Goal: Information Seeking & Learning: Learn about a topic

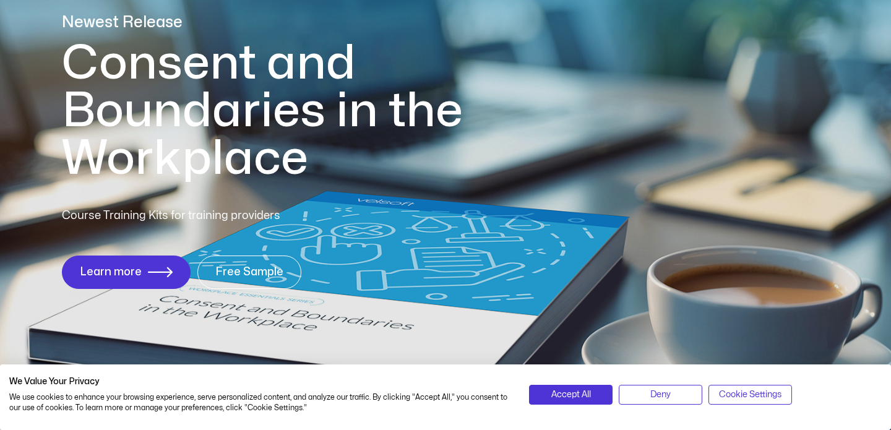
scroll to position [139, 0]
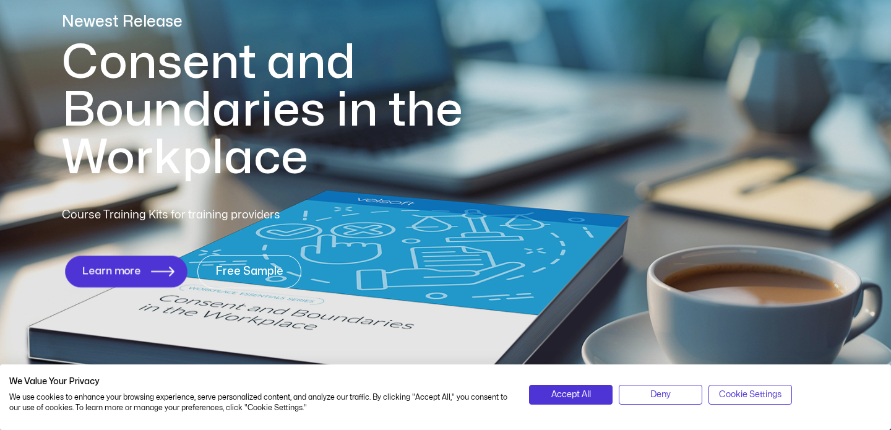
click at [118, 285] on link "Learn more" at bounding box center [126, 271] width 122 height 32
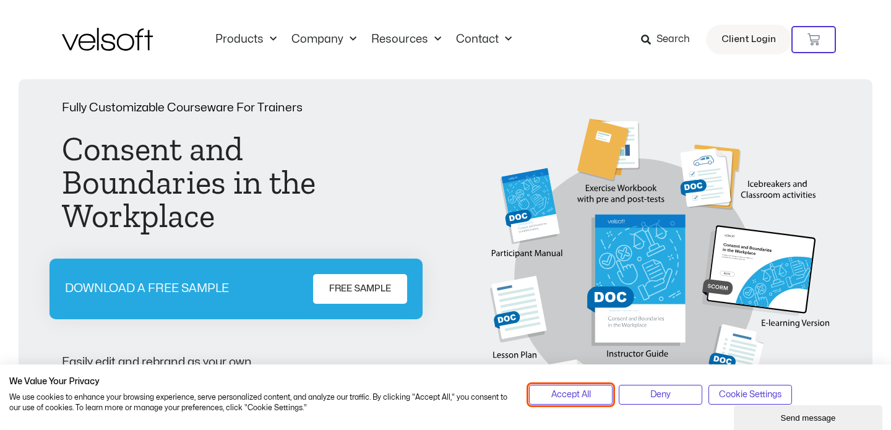
click at [595, 397] on button "Accept All" at bounding box center [571, 395] width 84 height 20
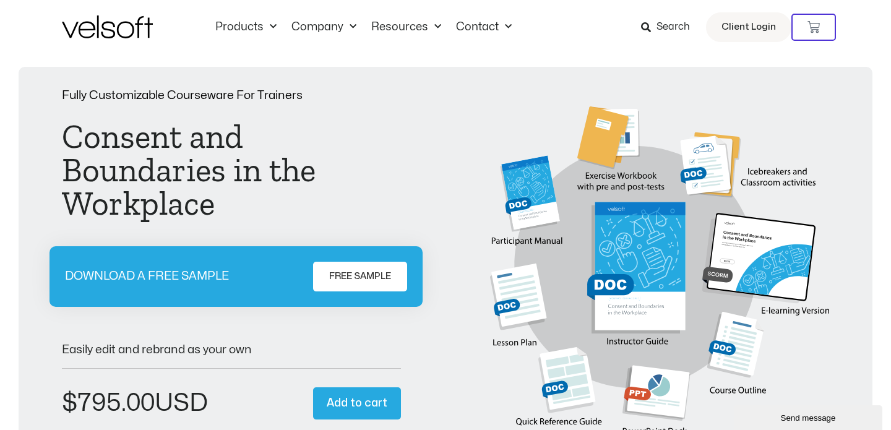
scroll to position [9, 0]
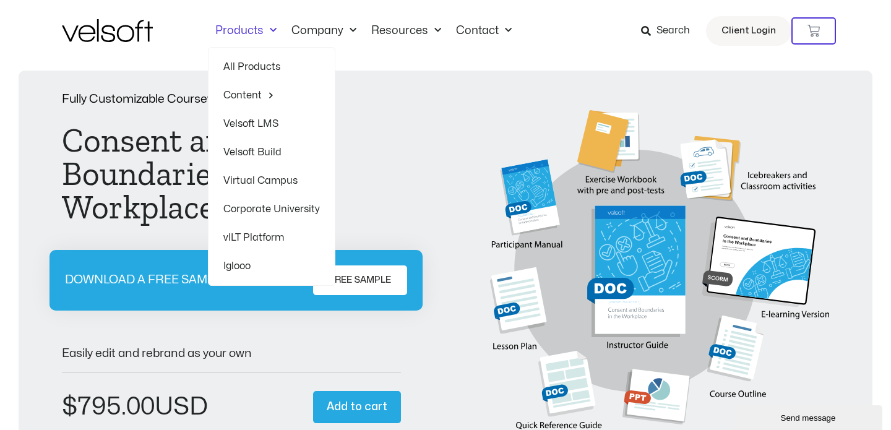
click at [254, 28] on link "Products" at bounding box center [246, 31] width 76 height 14
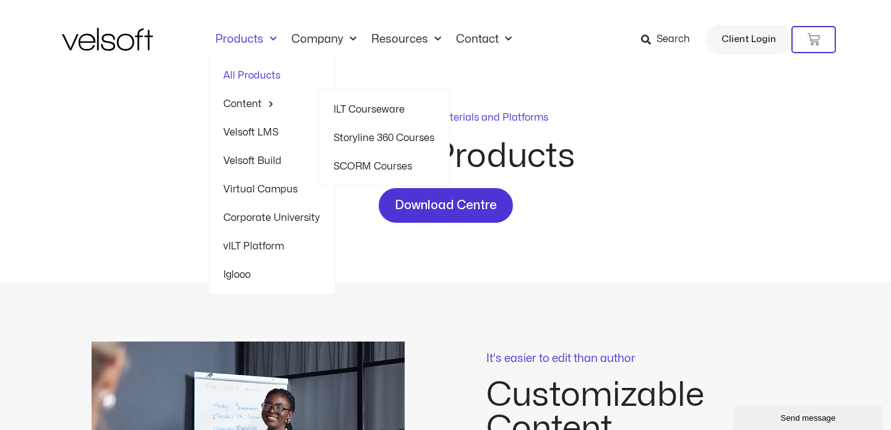
click at [251, 106] on link "Content" at bounding box center [271, 104] width 97 height 28
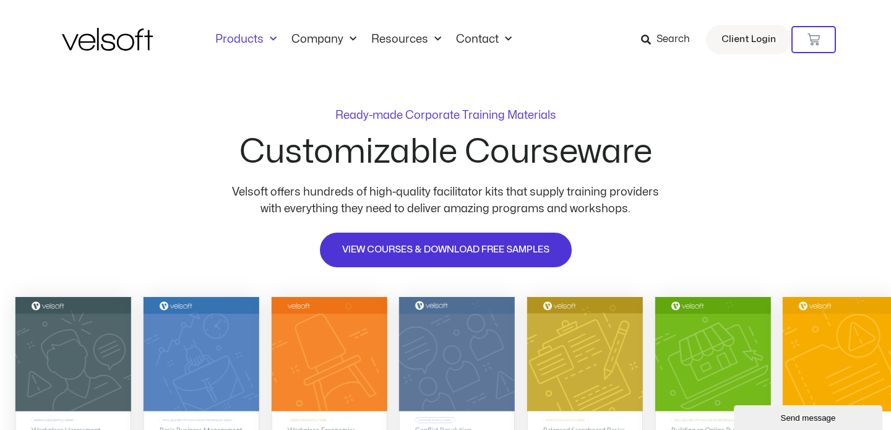
click at [251, 41] on link "Products" at bounding box center [246, 40] width 76 height 14
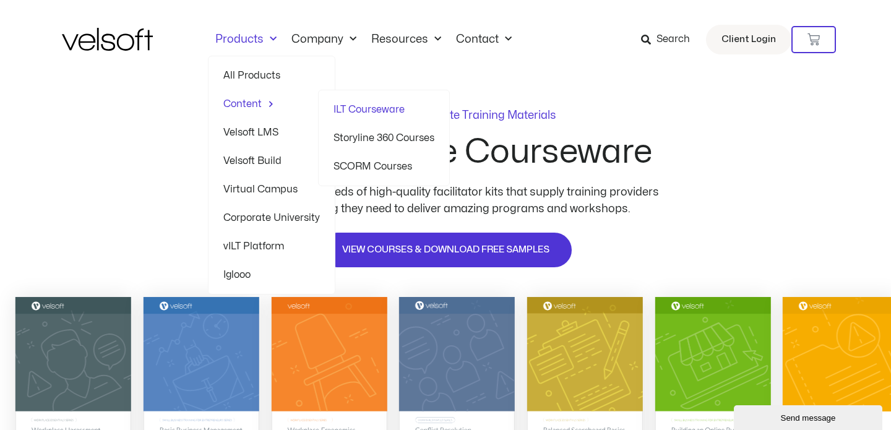
click at [356, 110] on link "ILT Courseware" at bounding box center [383, 109] width 101 height 28
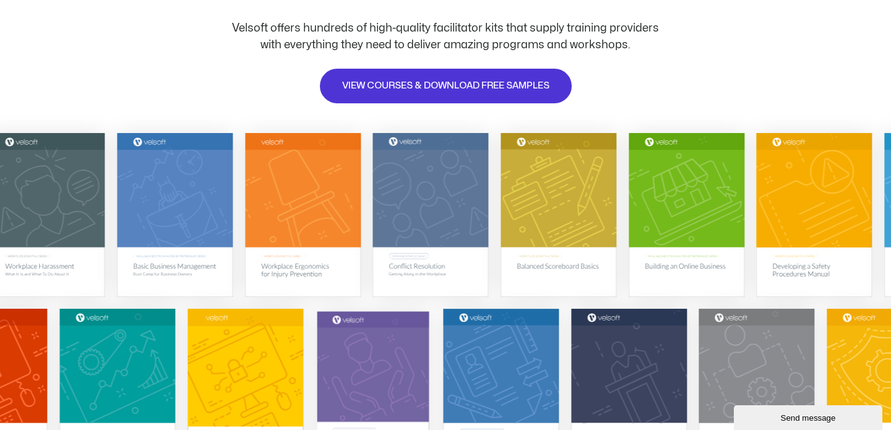
scroll to position [163, 0]
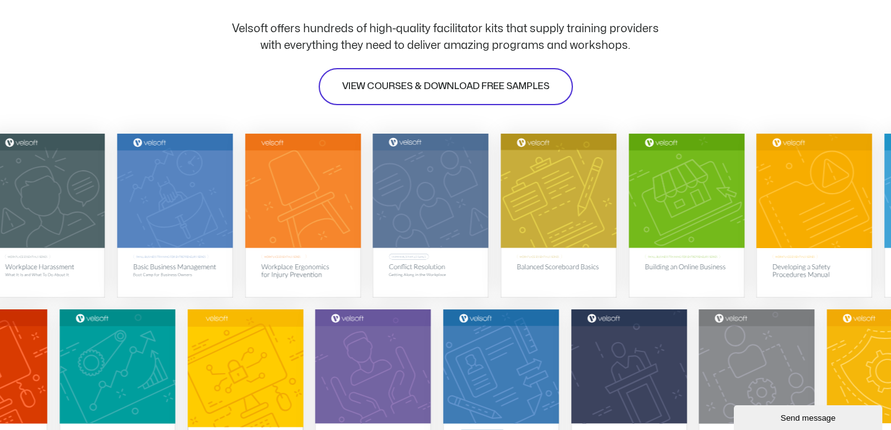
click at [470, 89] on span "VIEW COURSES & DOWNLOAD FREE SAMPLES" at bounding box center [445, 86] width 207 height 15
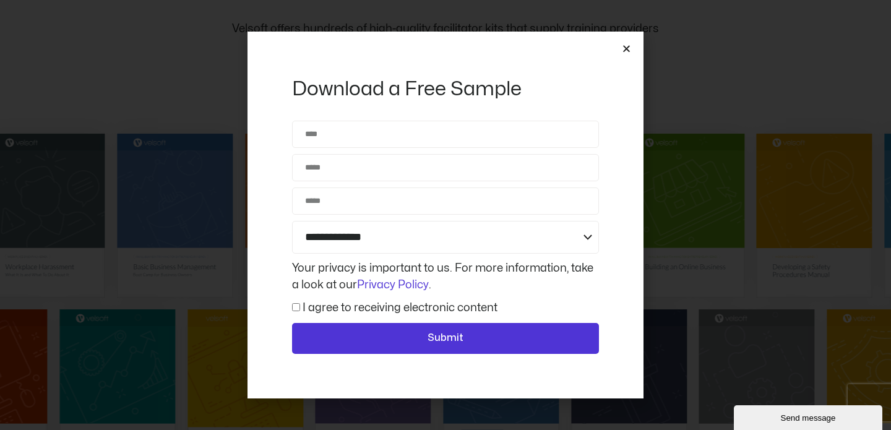
click at [622, 48] on icon "Close" at bounding box center [626, 48] width 9 height 9
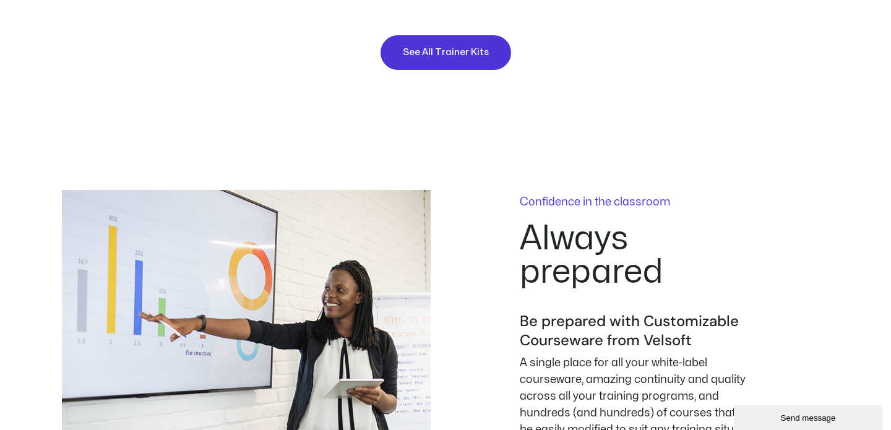
scroll to position [1351, 0]
